Goal: Go to known website: Access a specific website the user already knows

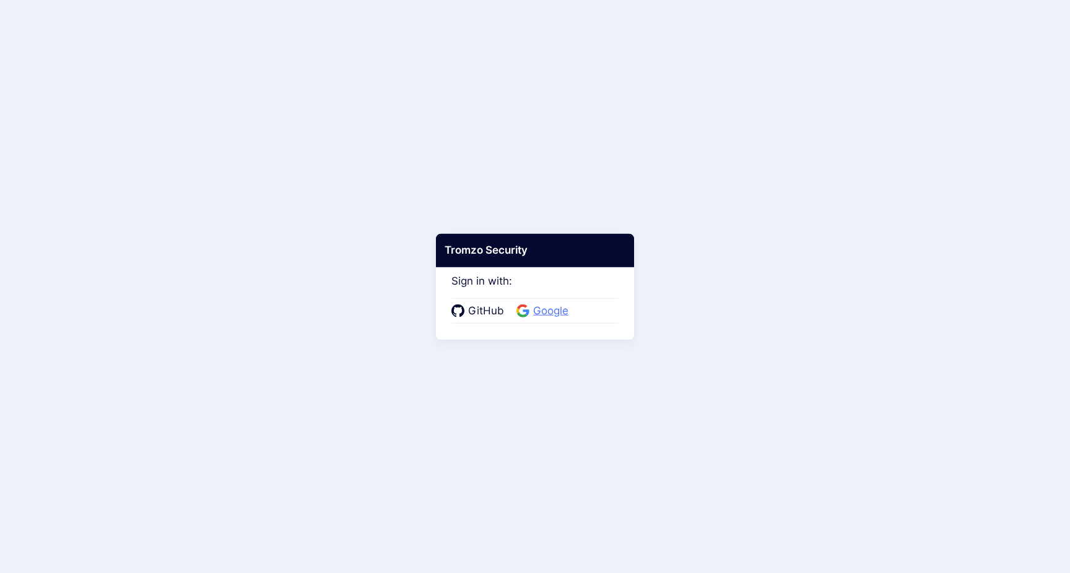
click at [533, 308] on span "Google" at bounding box center [550, 311] width 43 height 16
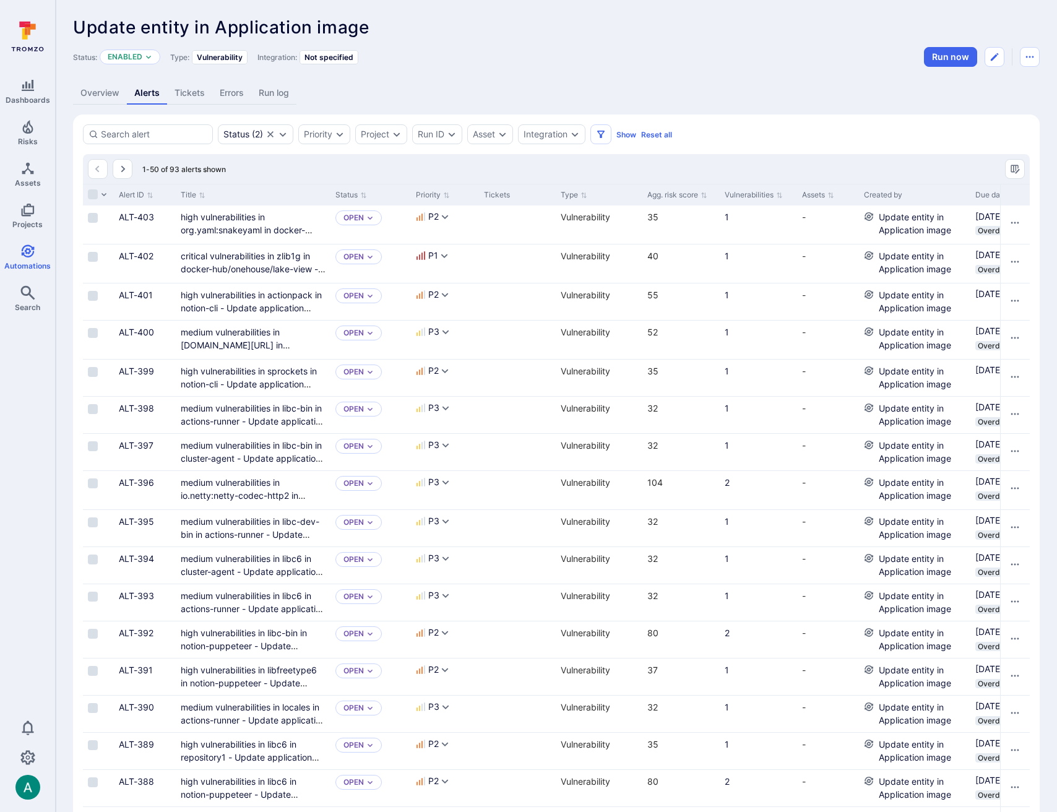
scroll to position [1316, 0]
